Goal: Task Accomplishment & Management: Complete application form

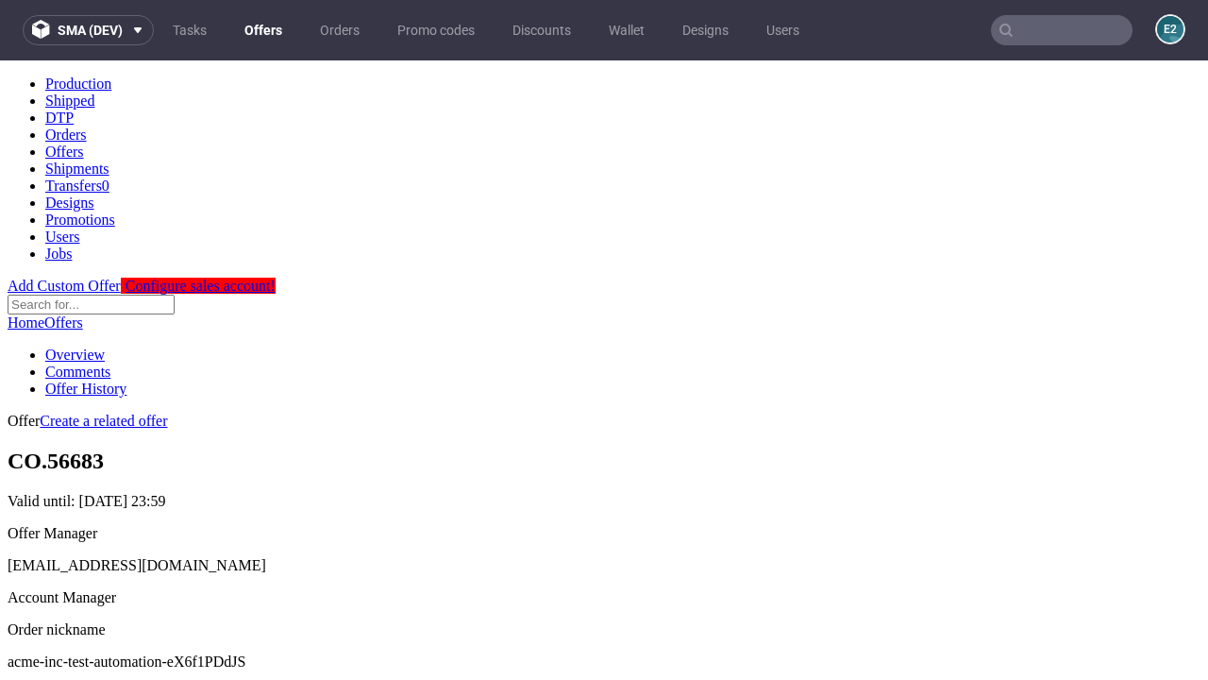
scroll to position [187, 0]
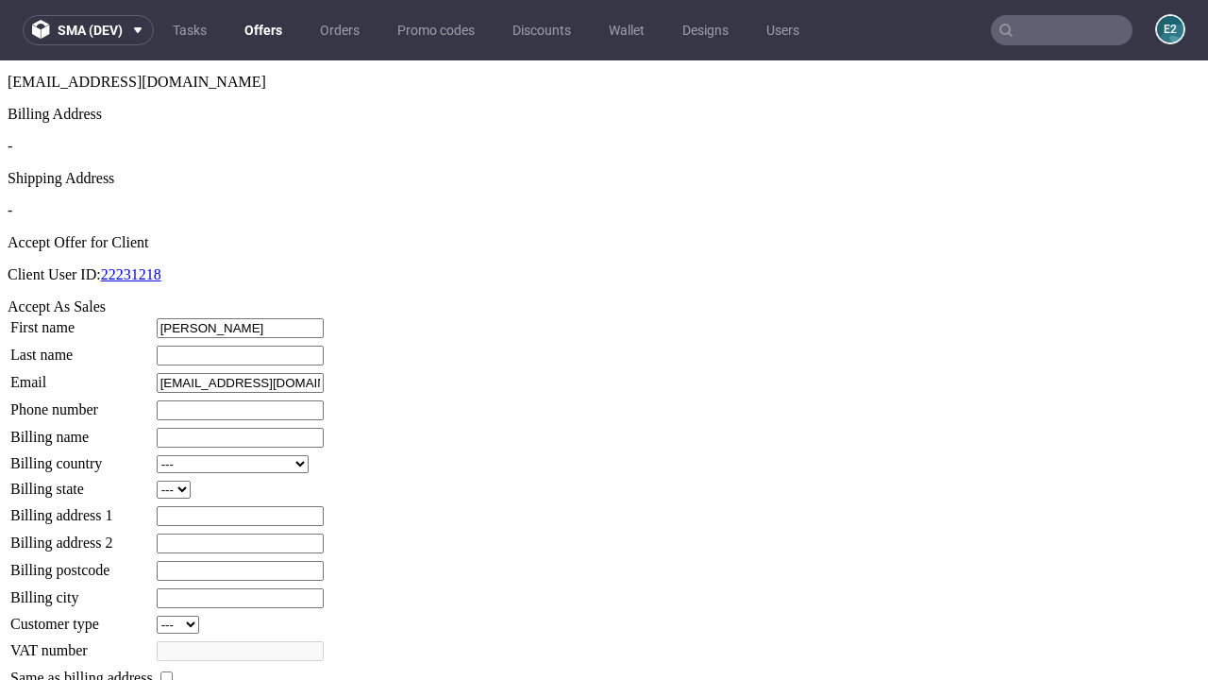
type input "[PERSON_NAME]"
type input "Hand"
type input "1509813888"
type input "Emiliano8"
select select "13"
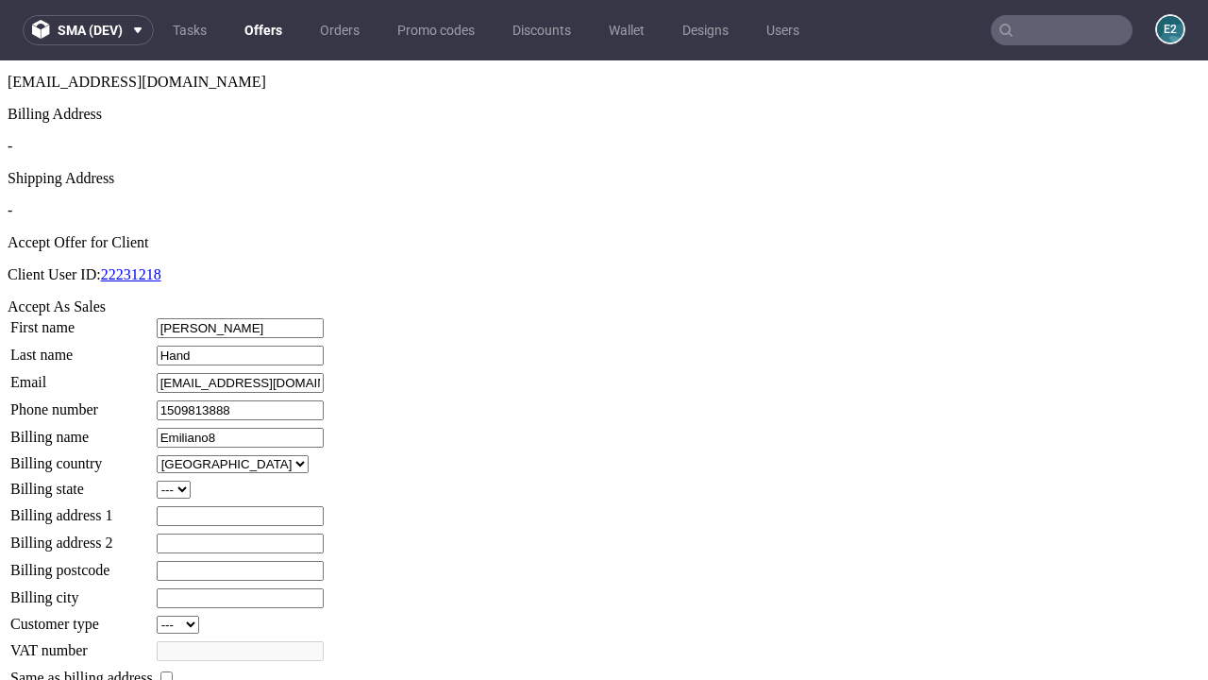
type input "Emiliano8"
type input "8 [GEOGRAPHIC_DATA]"
select select "132"
type input "8 [GEOGRAPHIC_DATA]"
type input "KQ1 4PY"
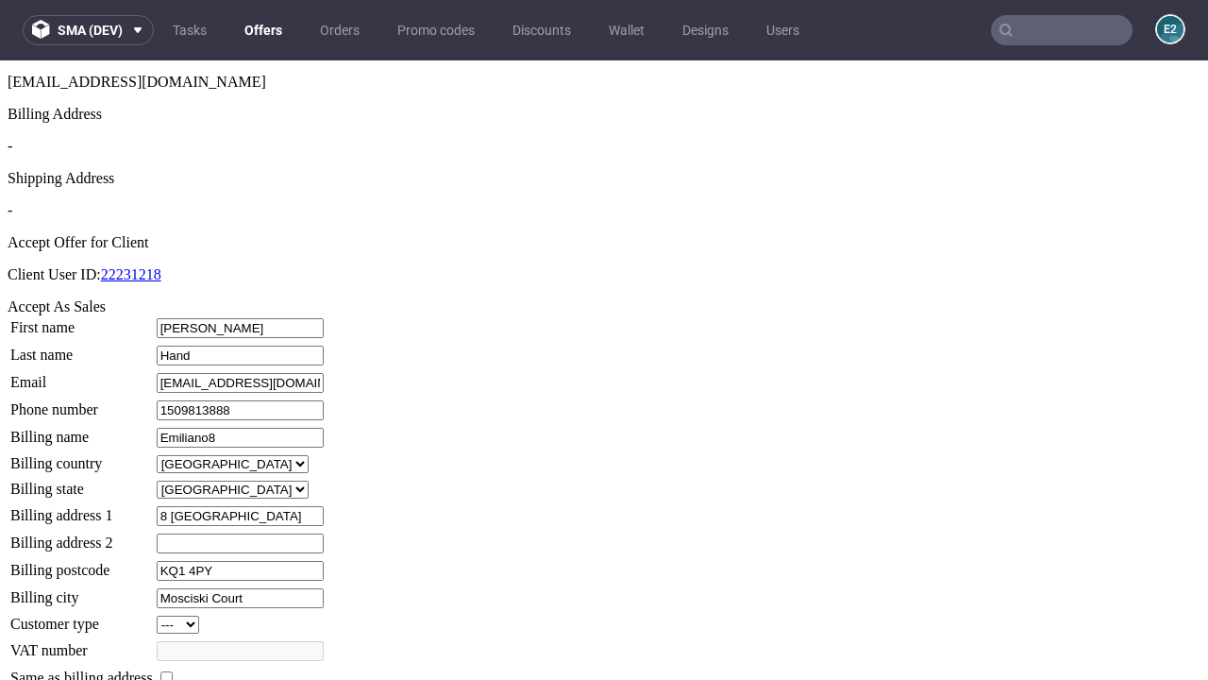
type input "Mosciski Court"
click at [173, 671] on input "checkbox" at bounding box center [166, 677] width 12 height 12
checkbox input "true"
type input "Emiliano8"
select select "13"
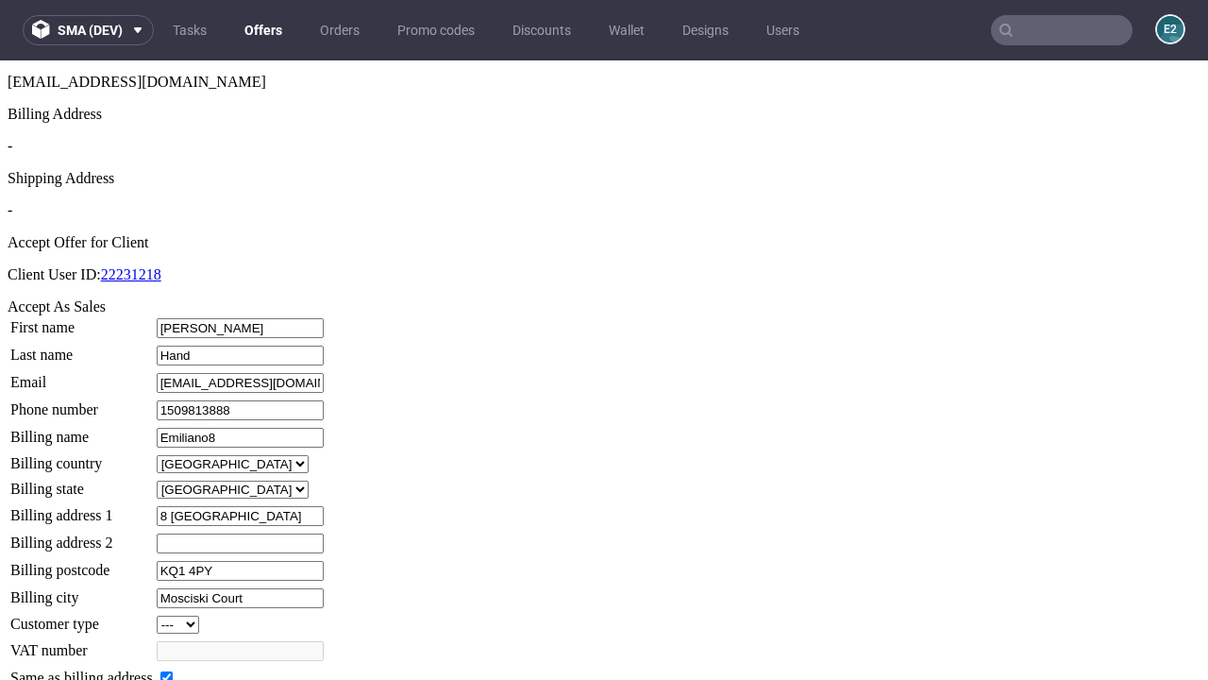
type input "8 [GEOGRAPHIC_DATA]"
type input "KQ1 4PY"
type input "Mosciski Court"
